Goal: Information Seeking & Learning: Stay updated

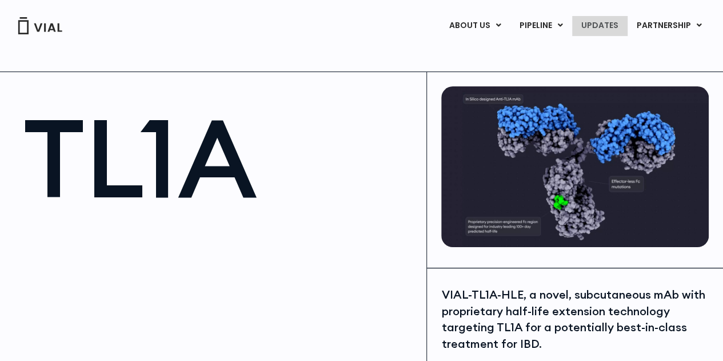
click at [618, 29] on link "UPDATES" at bounding box center [599, 25] width 55 height 19
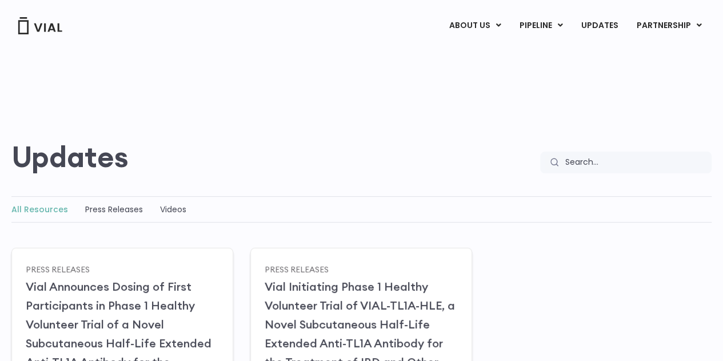
click at [118, 216] on div "All Resources Press Releases Videos" at bounding box center [361, 209] width 700 height 26
click at [119, 209] on link "Press Releases" at bounding box center [114, 208] width 58 height 11
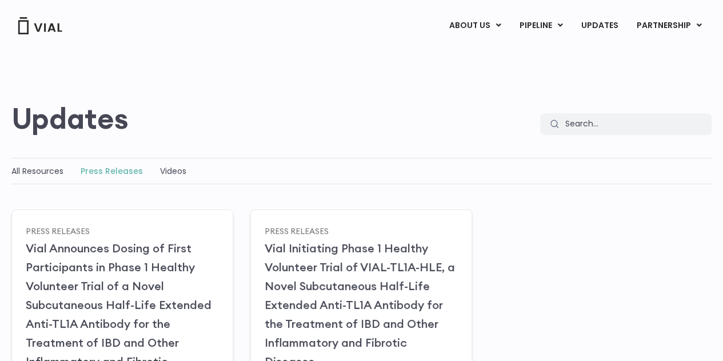
scroll to position [114, 0]
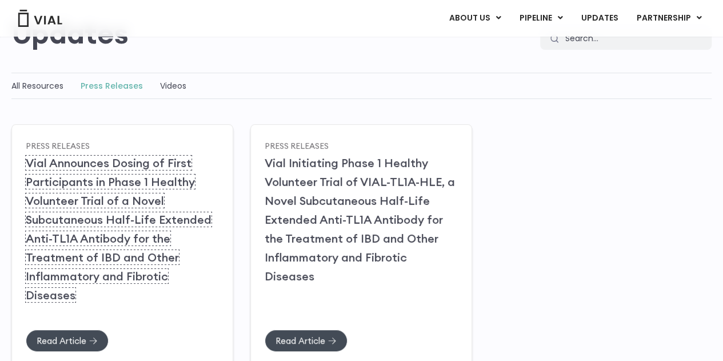
click at [121, 180] on link "Vial Announces Dosing of First Participants in Phase 1 Healthy Volunteer Trial …" at bounding box center [119, 228] width 186 height 146
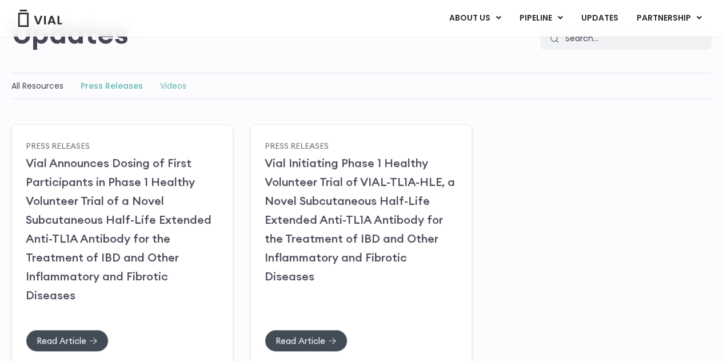
click at [178, 86] on link "Videos" at bounding box center [173, 85] width 26 height 11
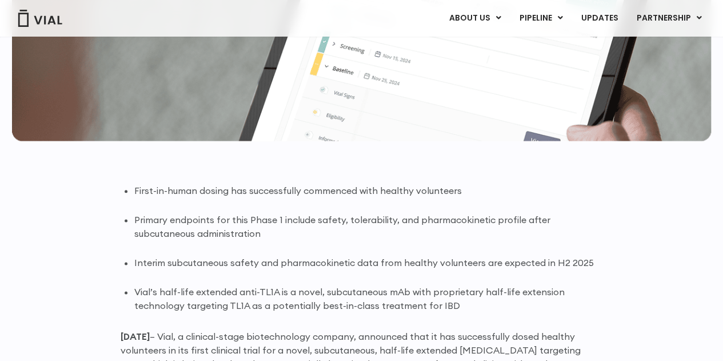
scroll to position [629, 0]
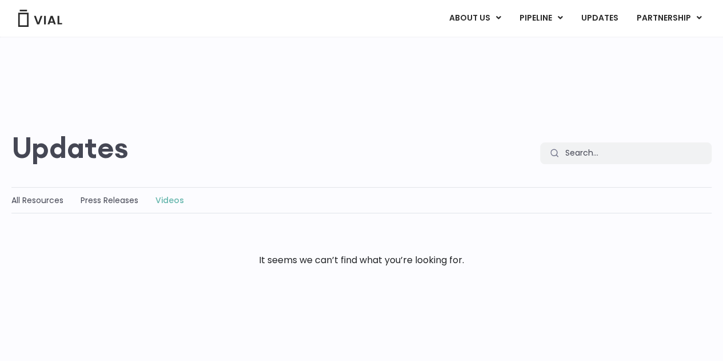
scroll to position [136, 0]
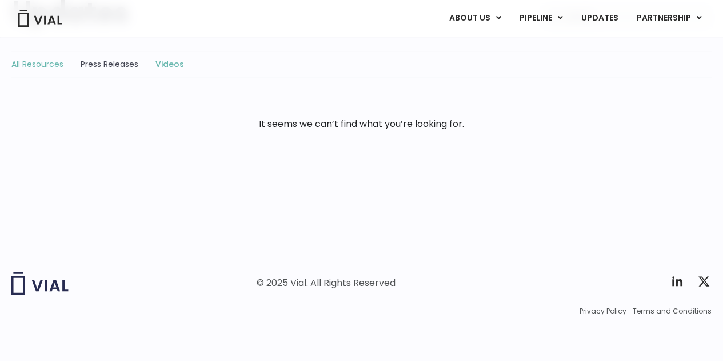
click at [44, 61] on link "All Resources" at bounding box center [37, 63] width 52 height 11
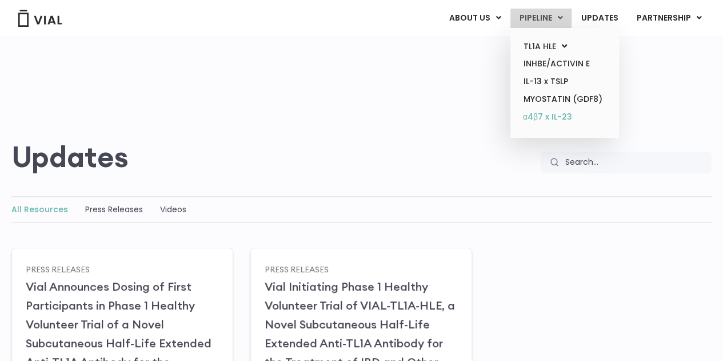
scroll to position [57, 0]
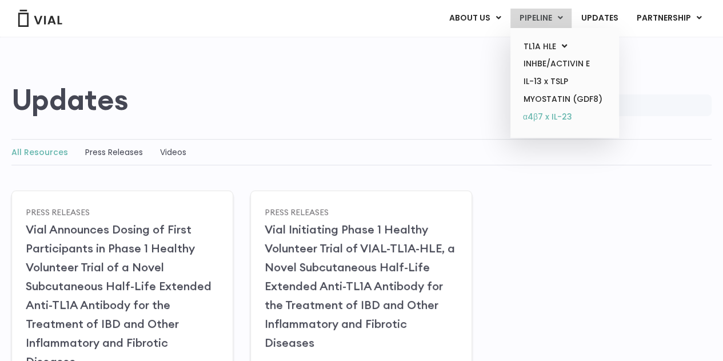
click at [544, 121] on link "α4β7 x IL-23" at bounding box center [564, 117] width 100 height 18
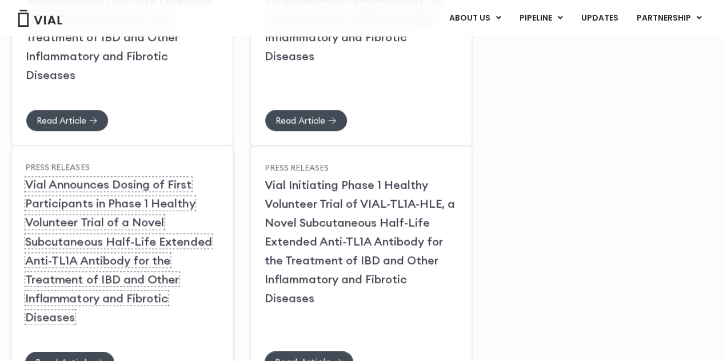
scroll to position [208, 0]
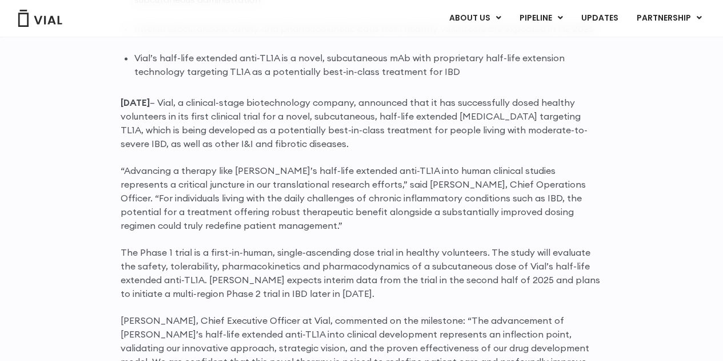
scroll to position [800, 0]
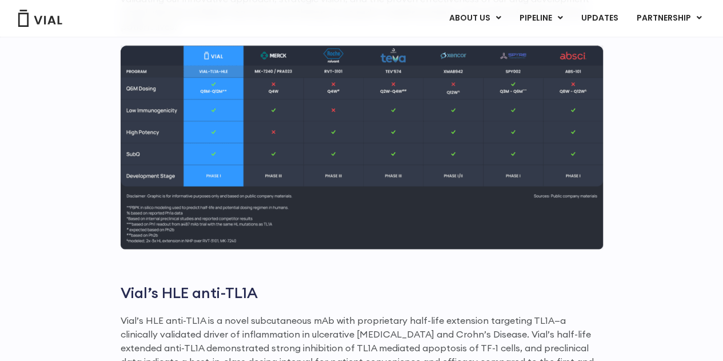
scroll to position [1029, 0]
